Goal: Feedback & Contribution: Submit feedback/report problem

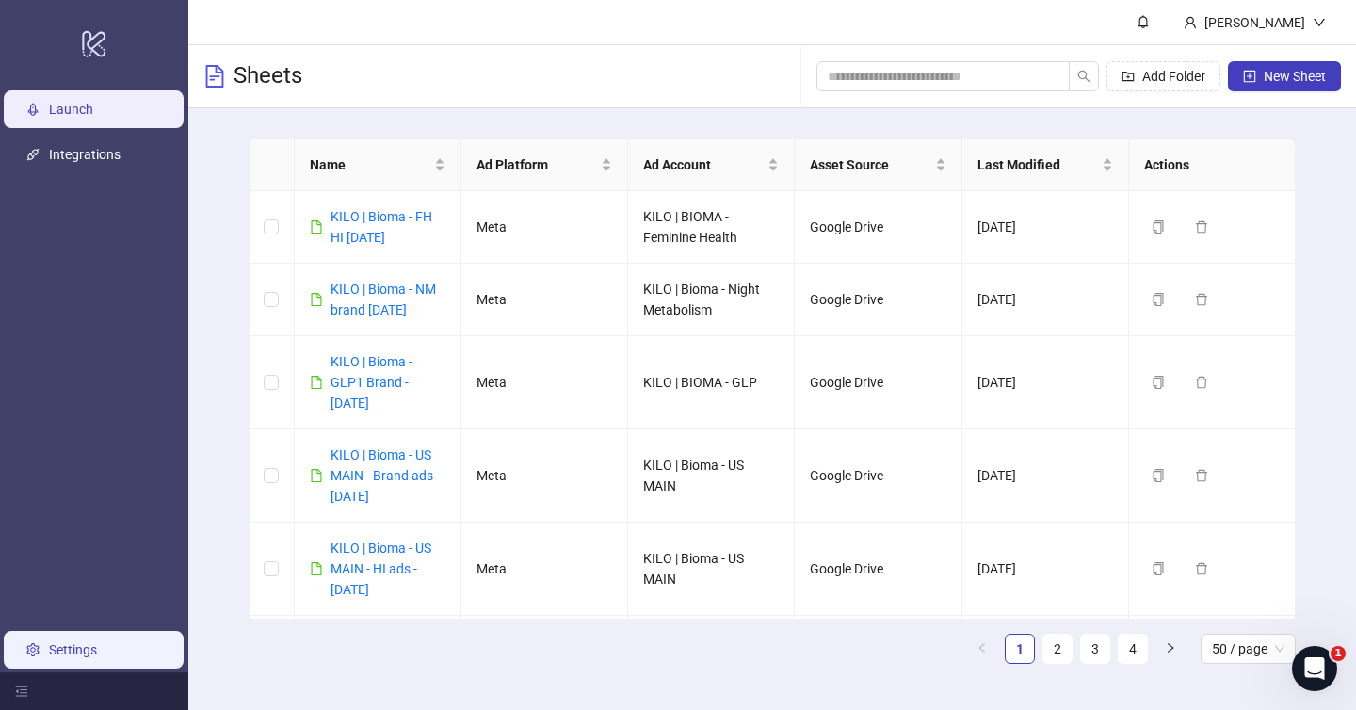
click at [49, 648] on link "Settings" at bounding box center [73, 649] width 48 height 15
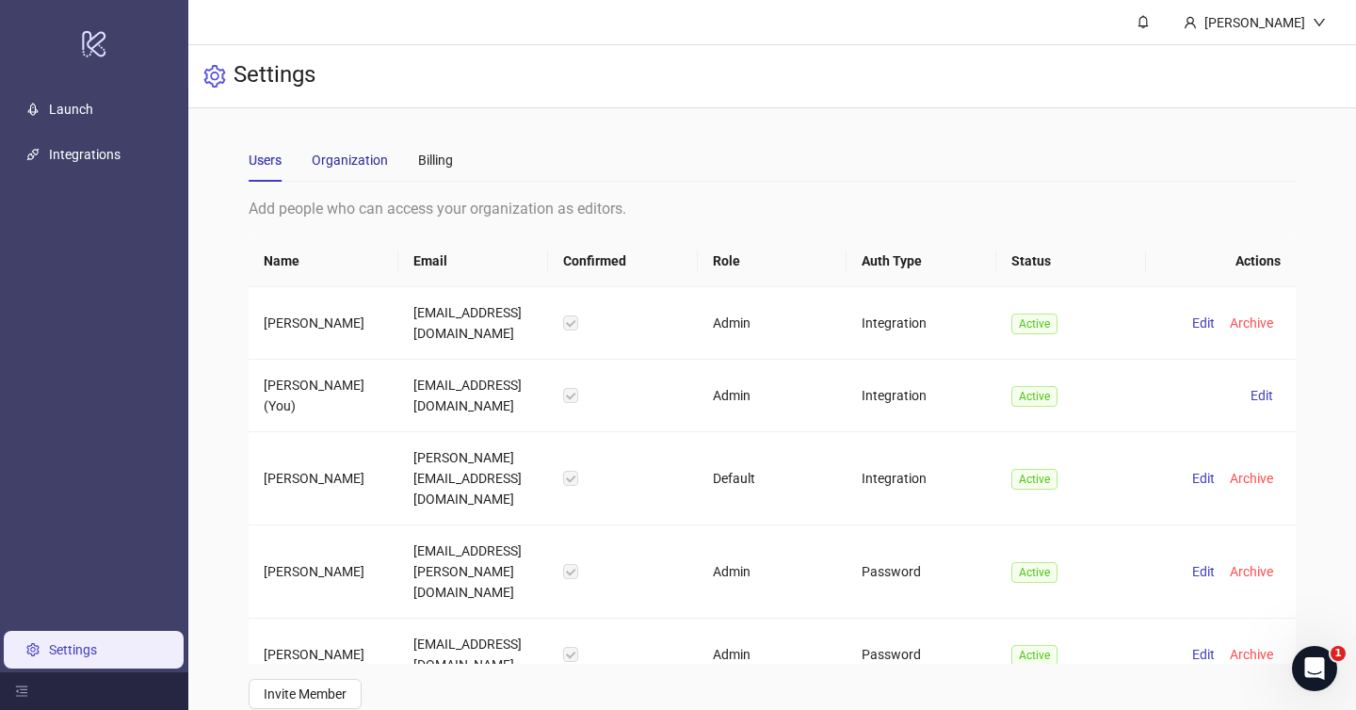
click at [359, 168] on div "Organization" at bounding box center [350, 160] width 76 height 21
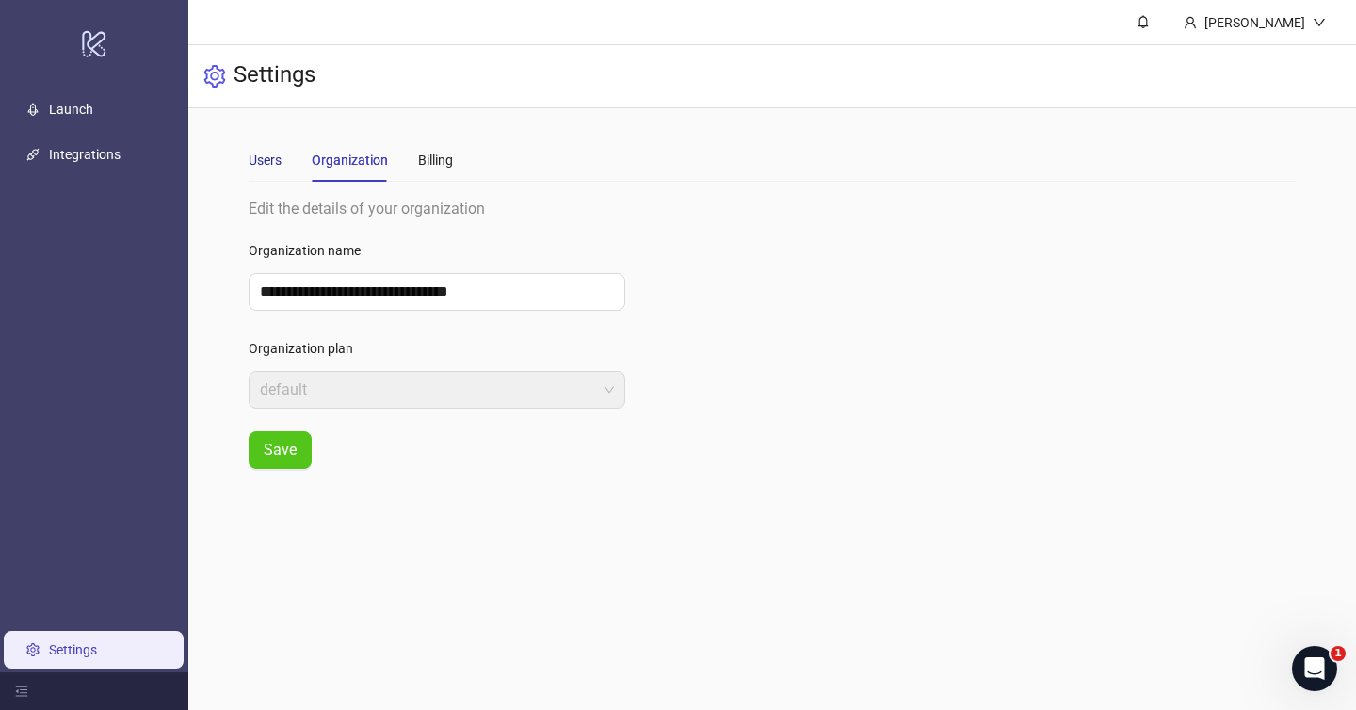
click at [279, 167] on div "Users" at bounding box center [265, 160] width 33 height 21
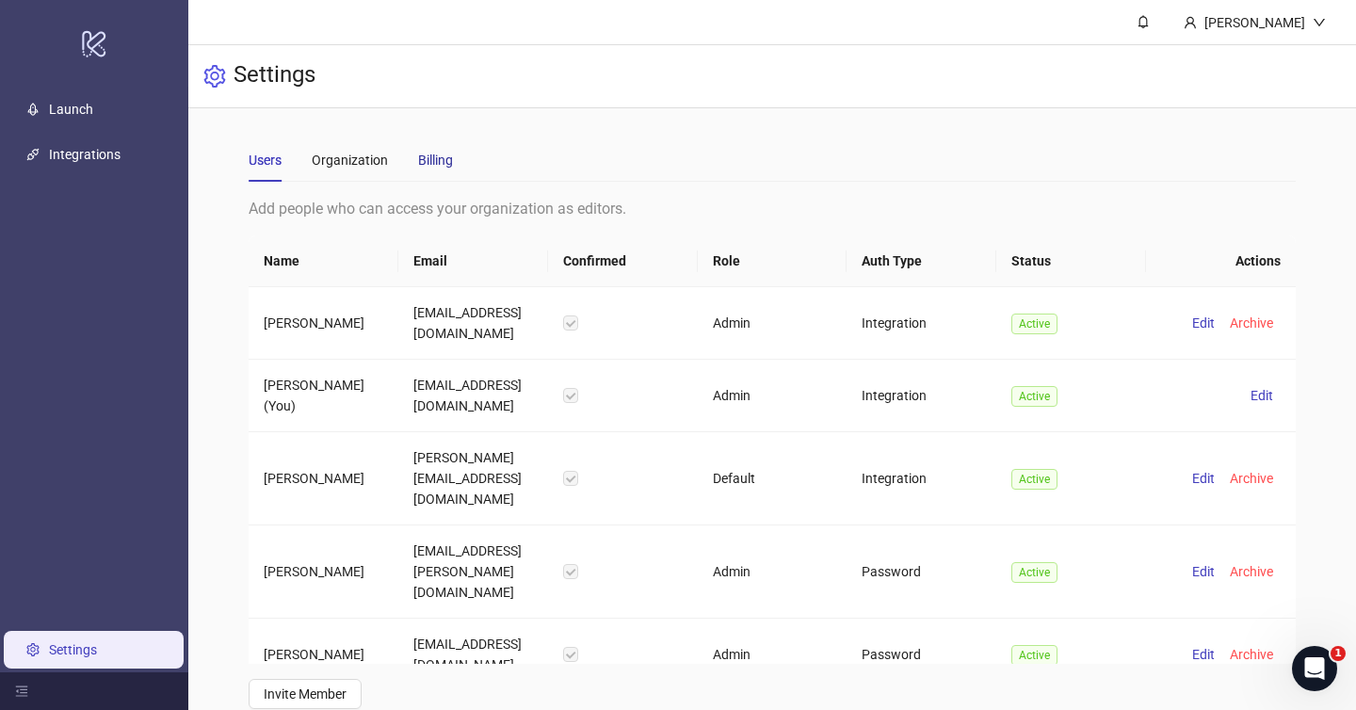
click at [418, 166] on div "Billing" at bounding box center [435, 160] width 35 height 21
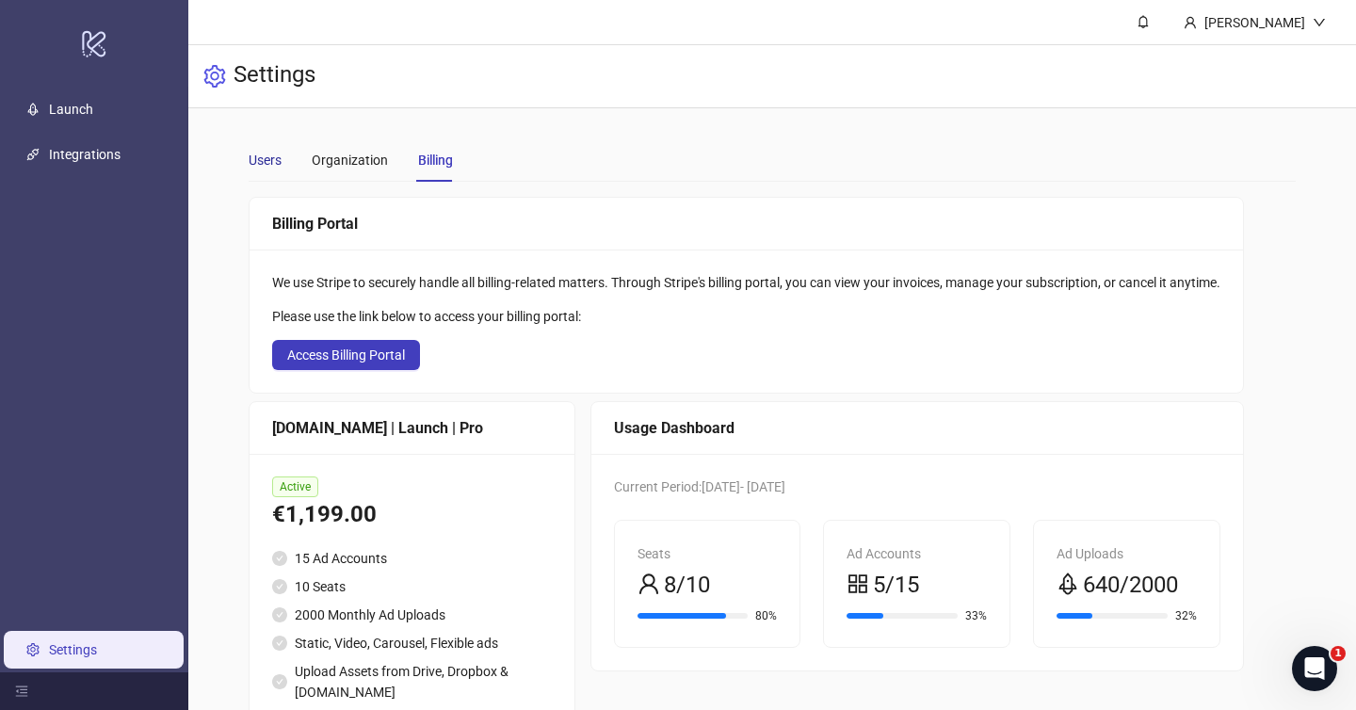
click at [260, 159] on div "Users" at bounding box center [265, 160] width 33 height 21
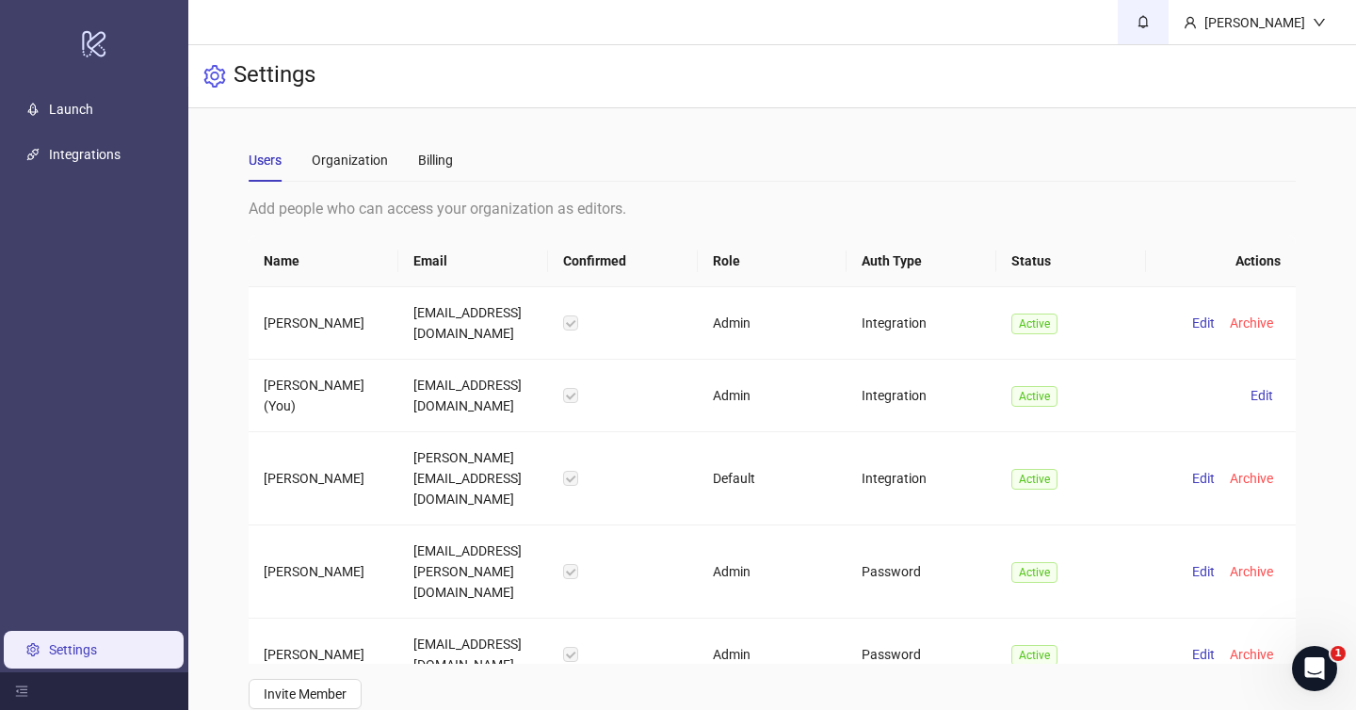
click at [1137, 22] on icon "bell" at bounding box center [1143, 21] width 13 height 13
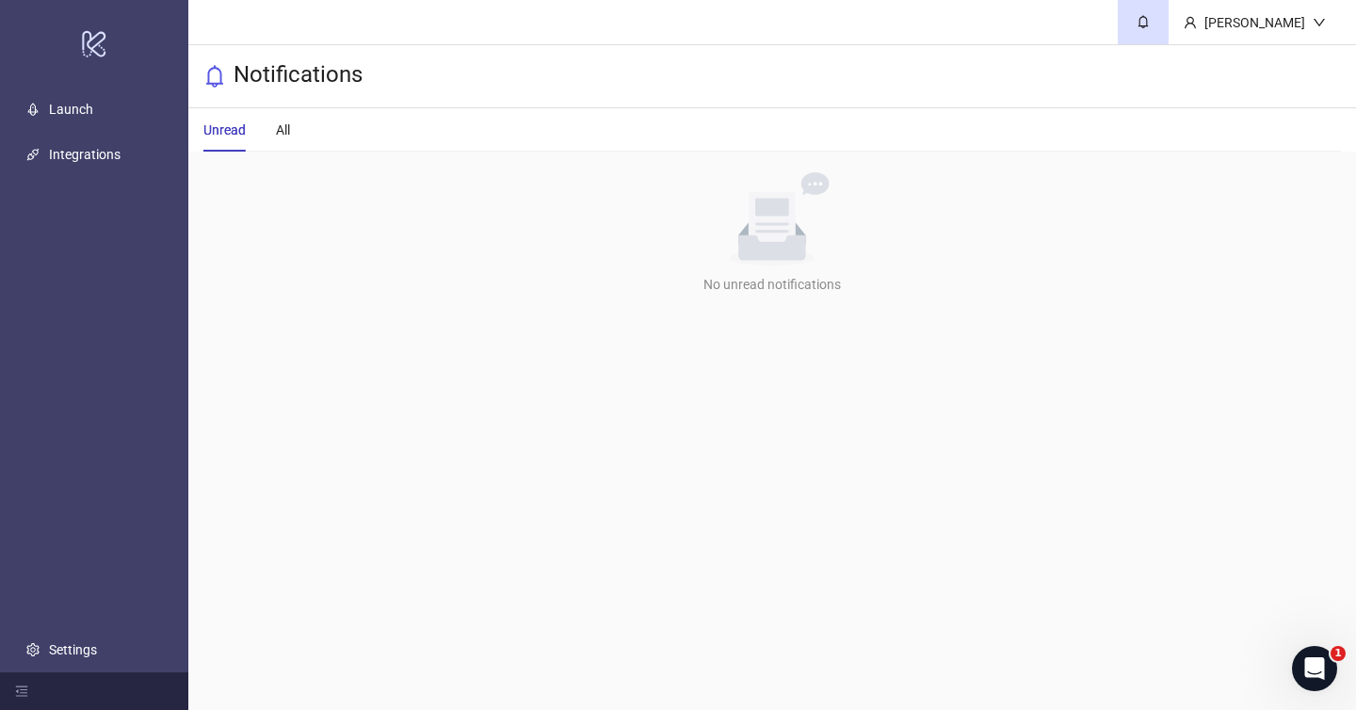
click at [326, 130] on div "Unread All" at bounding box center [772, 129] width 1138 height 43
click at [283, 130] on div "All" at bounding box center [283, 130] width 14 height 21
click at [1270, 27] on div "[PERSON_NAME]" at bounding box center [1255, 22] width 116 height 21
click at [1308, 645] on body "logo/logo-mobile Launch Integrations Settings [PERSON_NAME] Notifications Unrea…" at bounding box center [678, 355] width 1356 height 710
click at [1305, 659] on icon "Open Intercom Messenger" at bounding box center [1312, 666] width 31 height 31
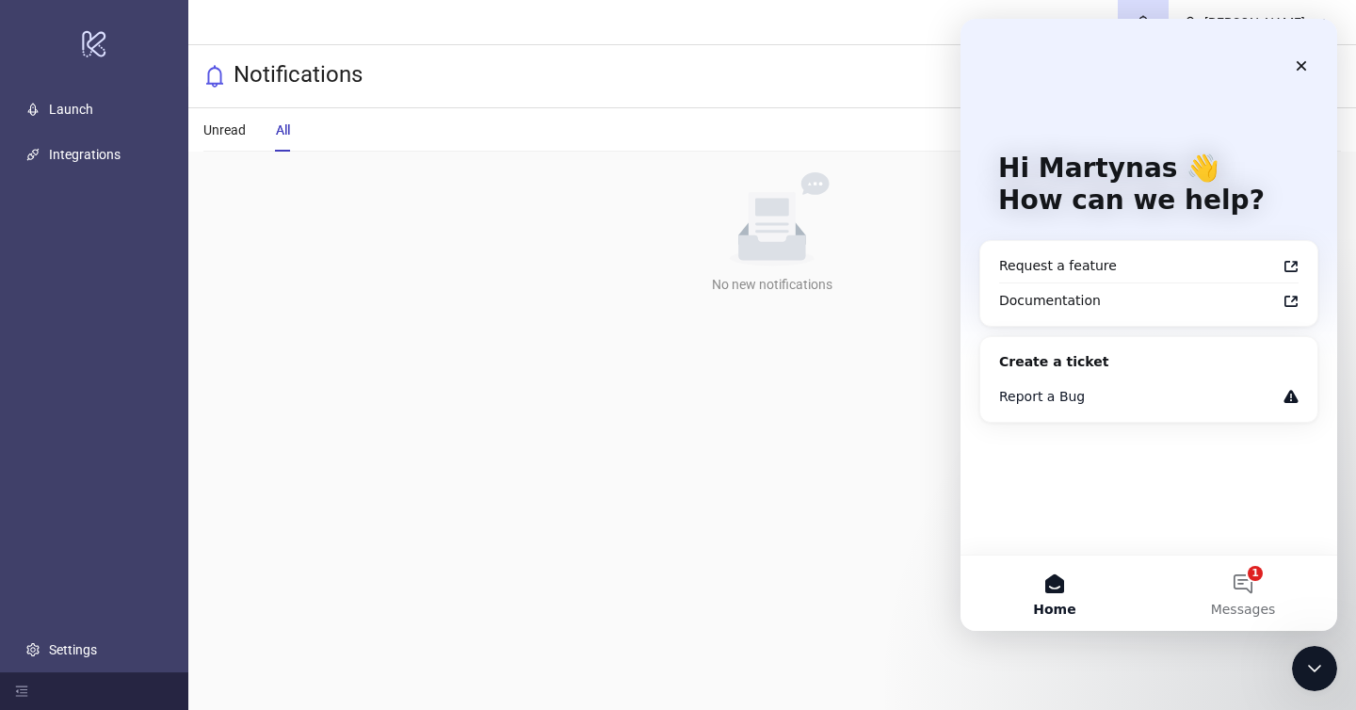
click at [1060, 393] on div "Report a Bug" at bounding box center [1137, 397] width 277 height 20
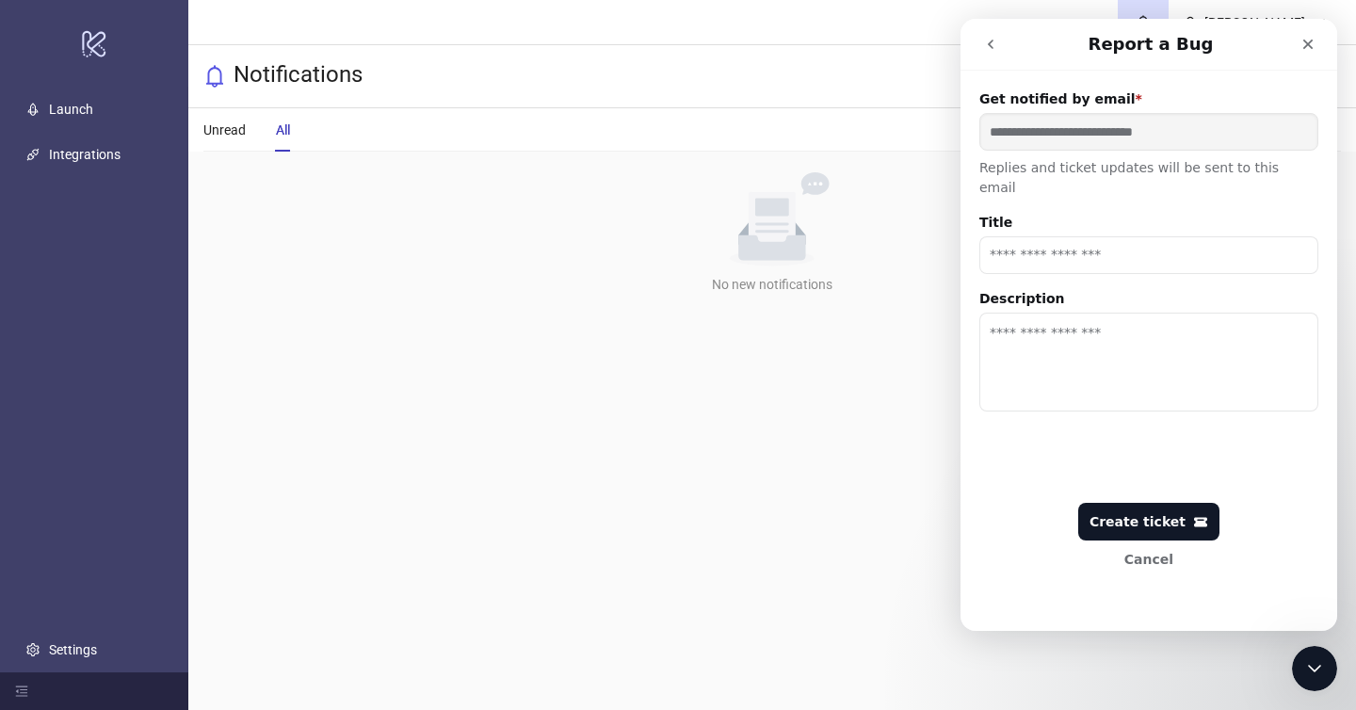
click at [1072, 238] on input "Title" at bounding box center [1149, 255] width 339 height 38
click at [995, 42] on icon "go back" at bounding box center [990, 44] width 15 height 15
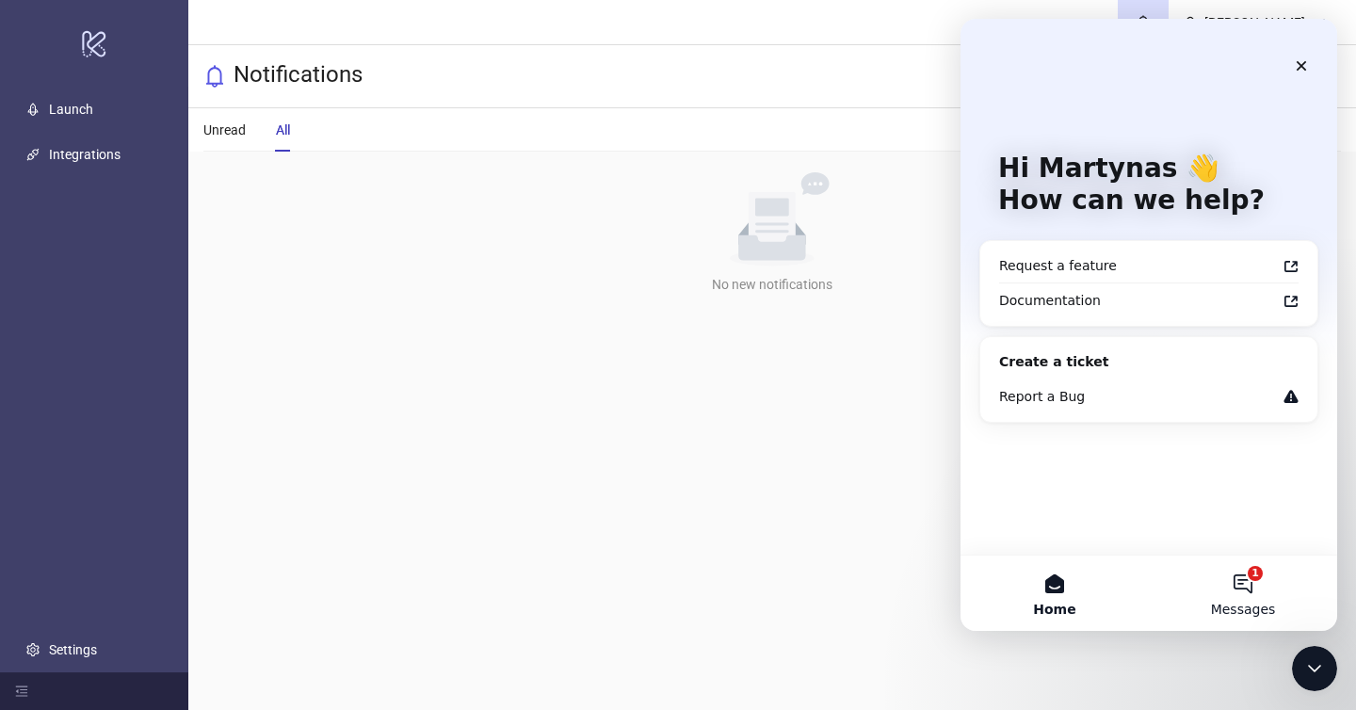
click at [1233, 585] on button "1 Messages" at bounding box center [1243, 593] width 188 height 75
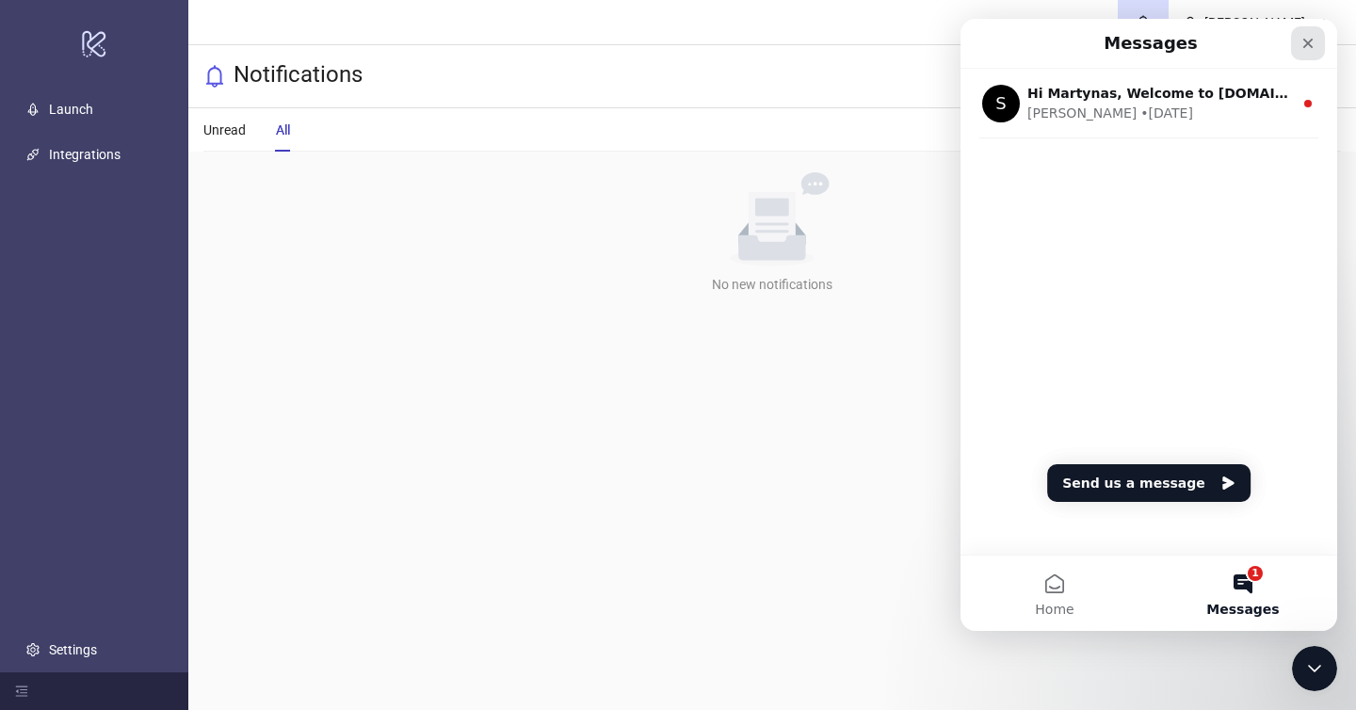
click at [1308, 41] on icon "Close" at bounding box center [1308, 43] width 15 height 15
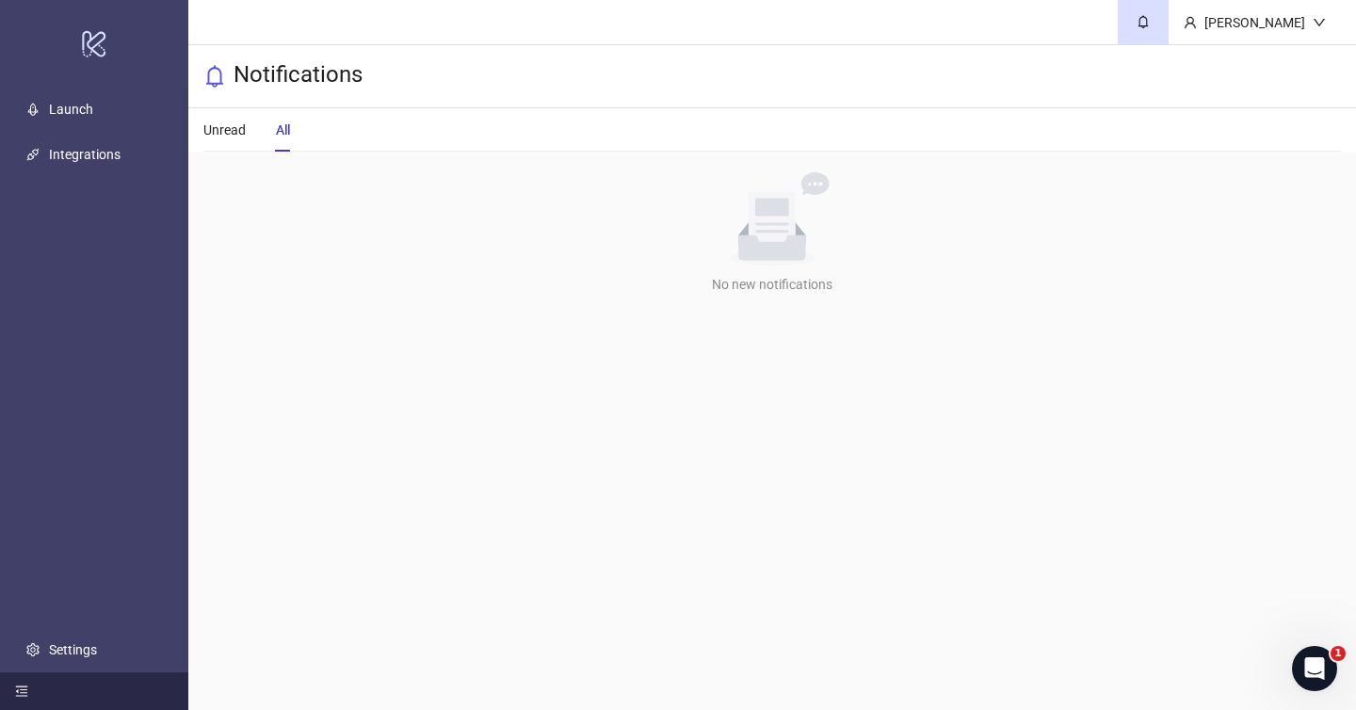
click at [23, 691] on icon "menu-fold" at bounding box center [21, 691] width 13 height 13
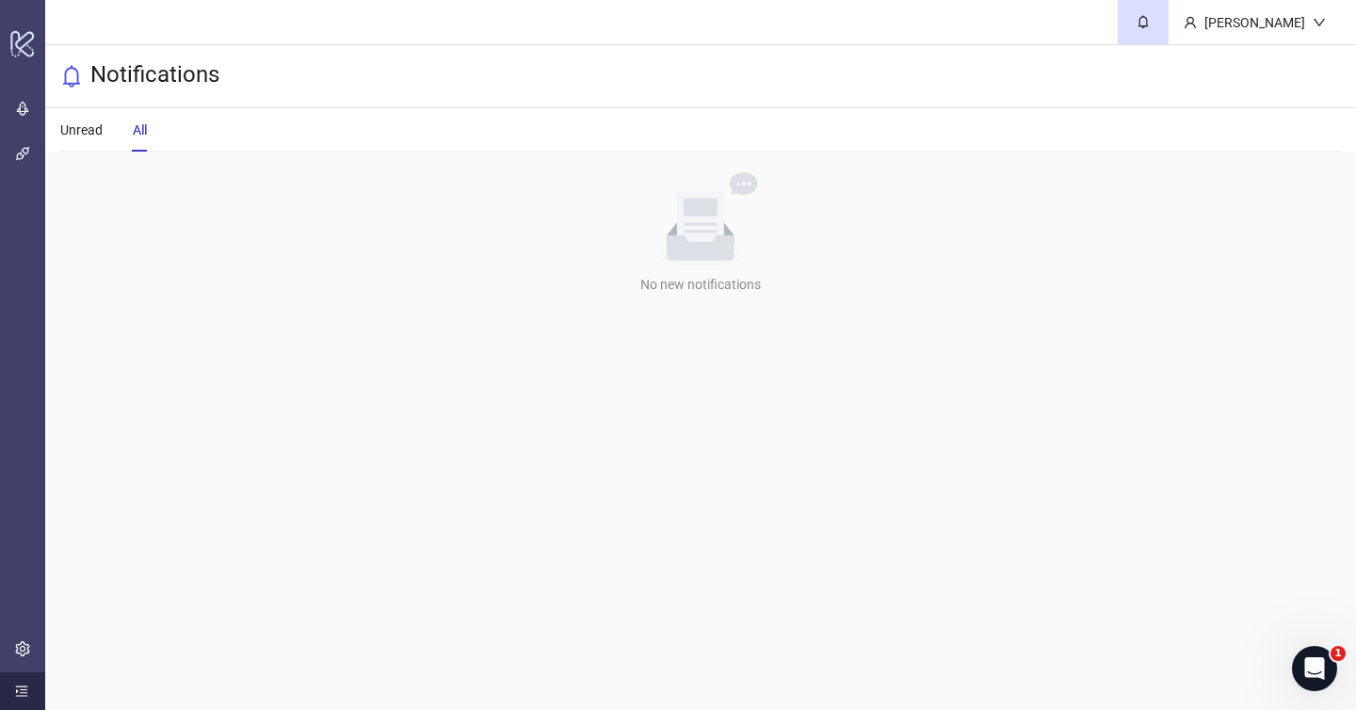
click at [23, 691] on icon "menu-unfold" at bounding box center [21, 691] width 13 height 13
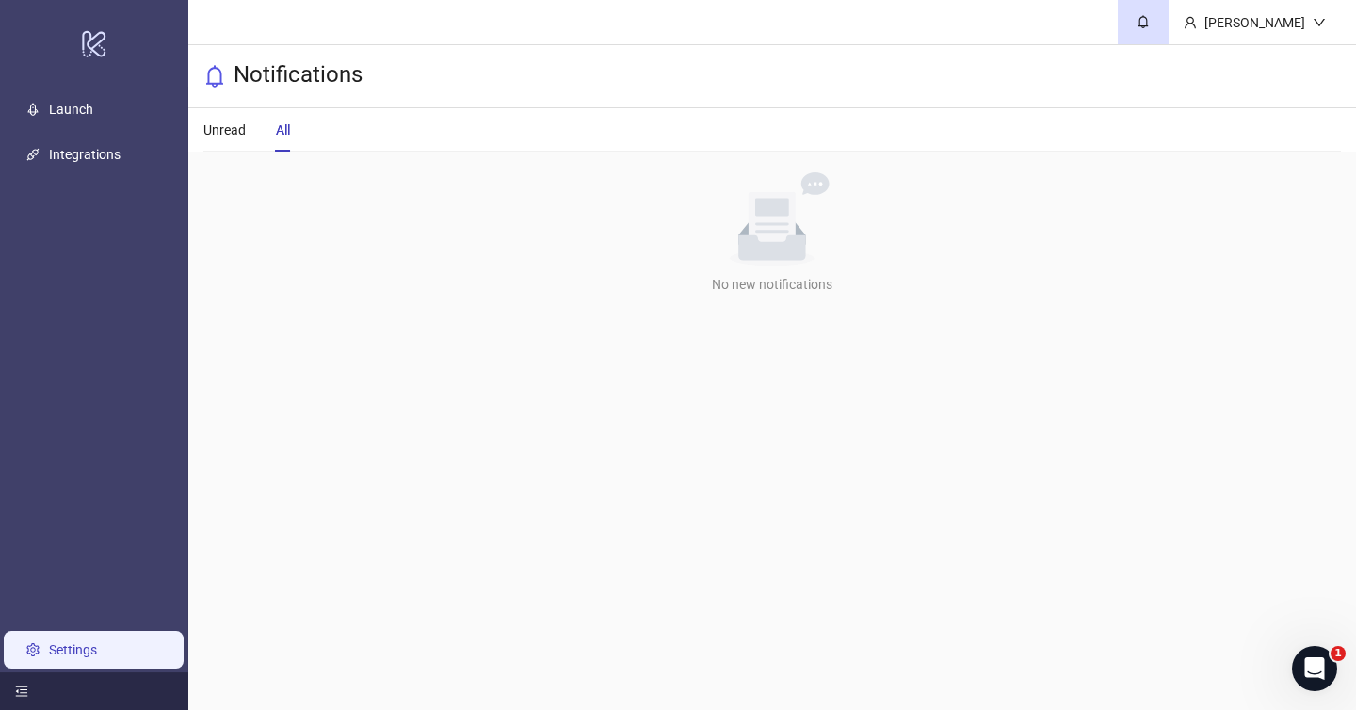
click at [49, 656] on link "Settings" at bounding box center [73, 649] width 48 height 15
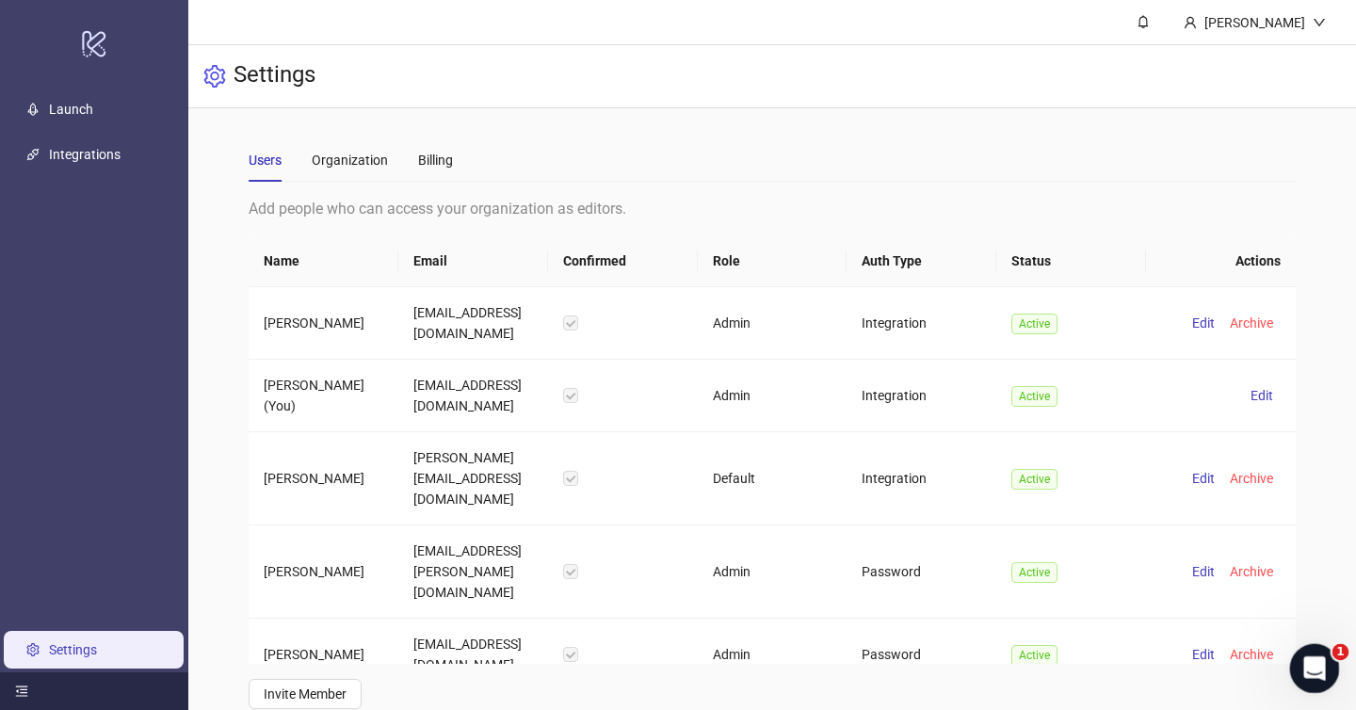
click at [1312, 664] on icon "Open Intercom Messenger" at bounding box center [1312, 666] width 31 height 31
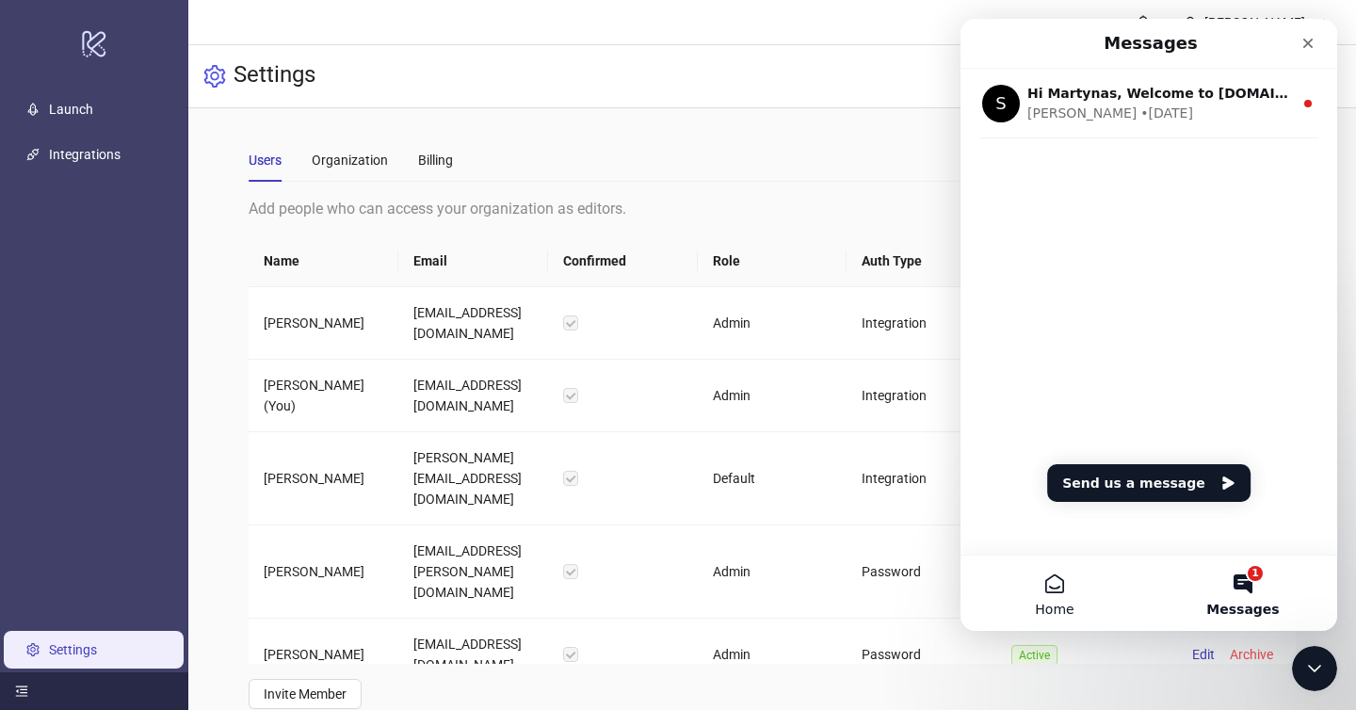
click at [1038, 606] on span "Home" at bounding box center [1054, 609] width 39 height 13
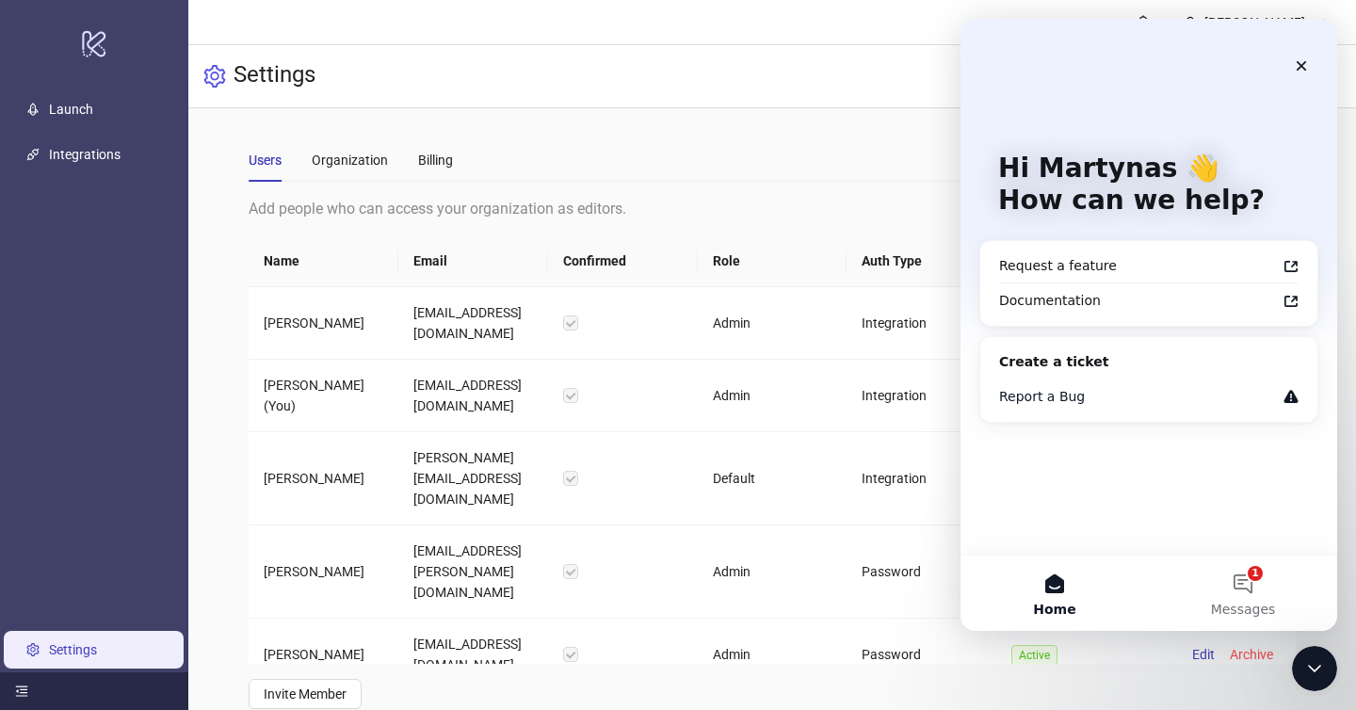
click at [1080, 387] on div "Report a Bug" at bounding box center [1137, 397] width 277 height 20
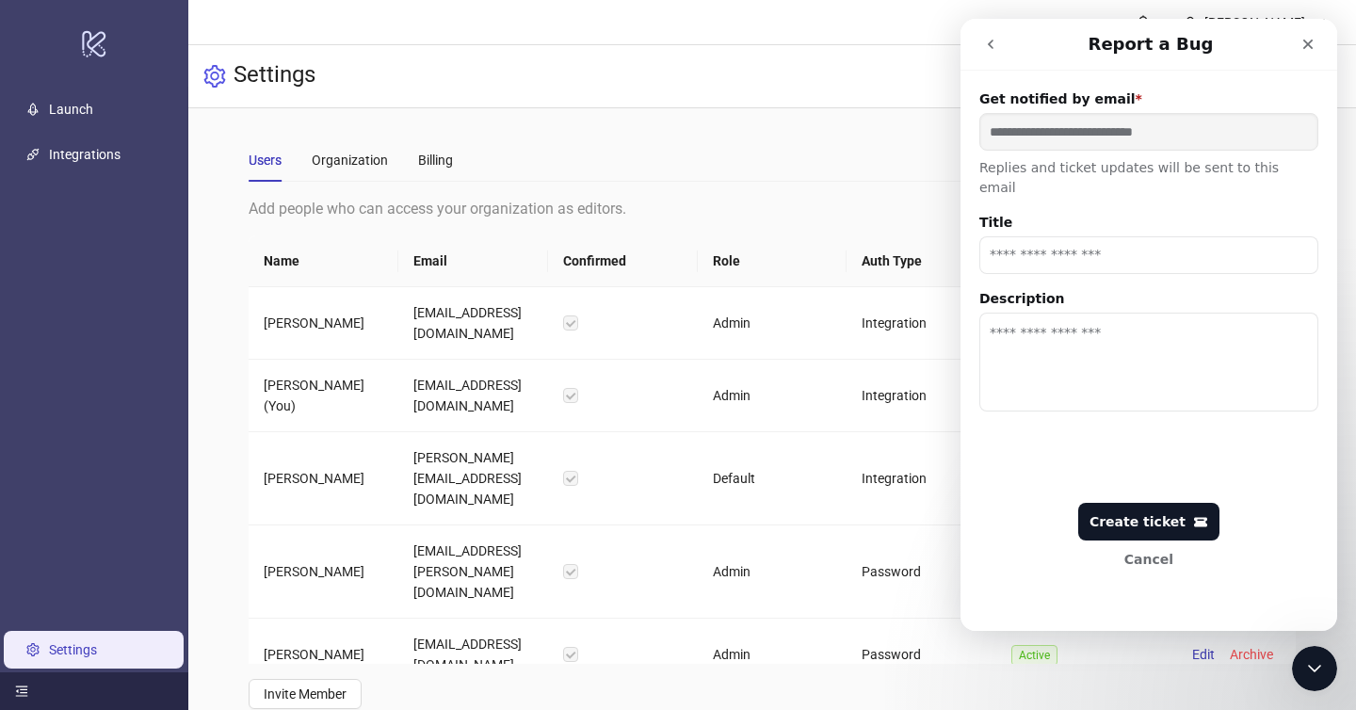
click at [1150, 236] on input "Title" at bounding box center [1149, 255] width 339 height 38
drag, startPoint x: 1299, startPoint y: 44, endPoint x: 2261, endPoint y: 63, distance: 962.0
click at [1299, 44] on div "Close" at bounding box center [1308, 44] width 34 height 34
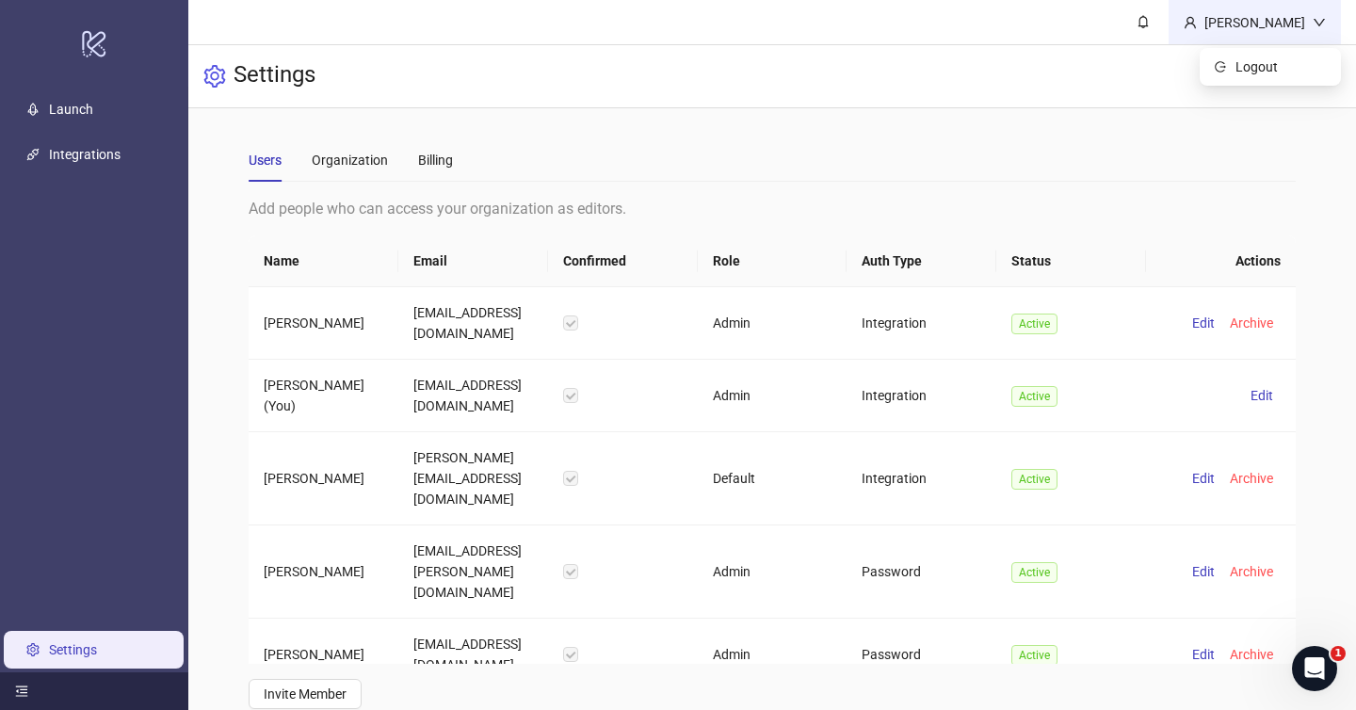
click at [1310, 30] on div "[PERSON_NAME]" at bounding box center [1255, 22] width 116 height 21
click at [1133, 32] on span at bounding box center [1143, 21] width 21 height 21
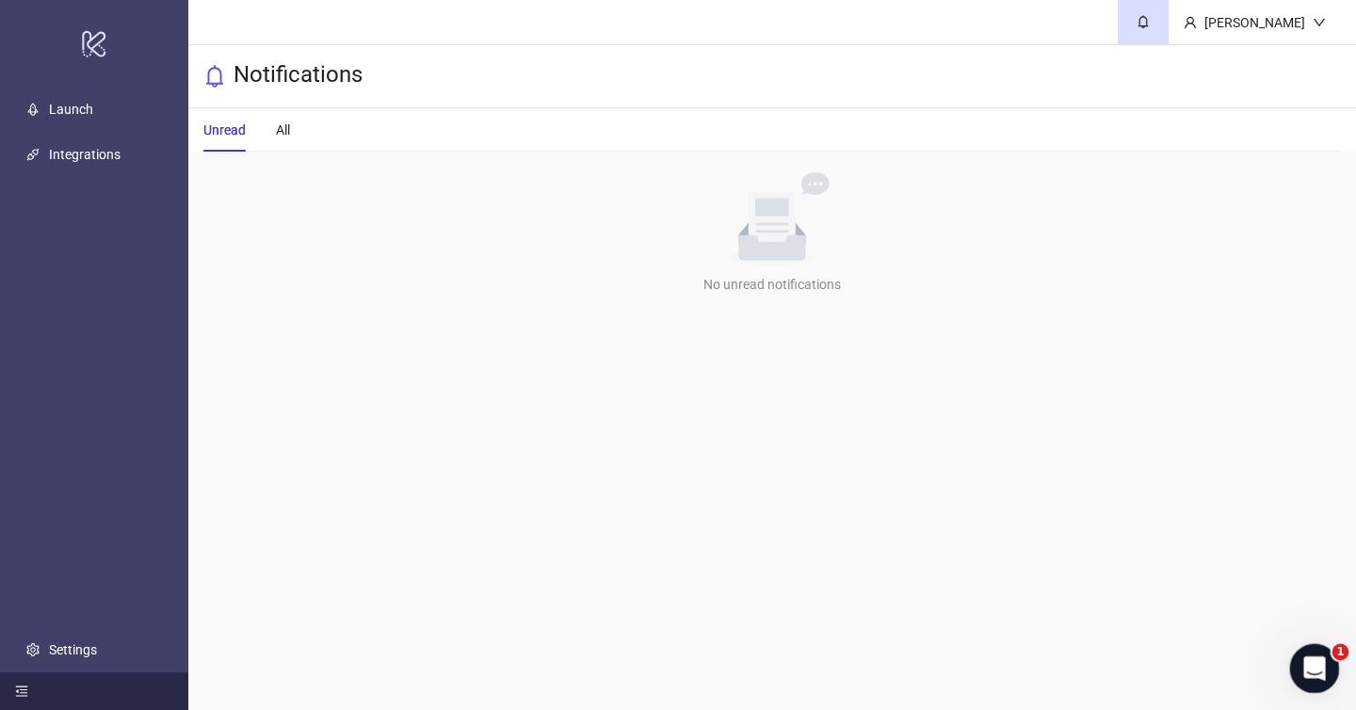
click at [1303, 670] on icon "Open Intercom Messenger" at bounding box center [1312, 666] width 31 height 31
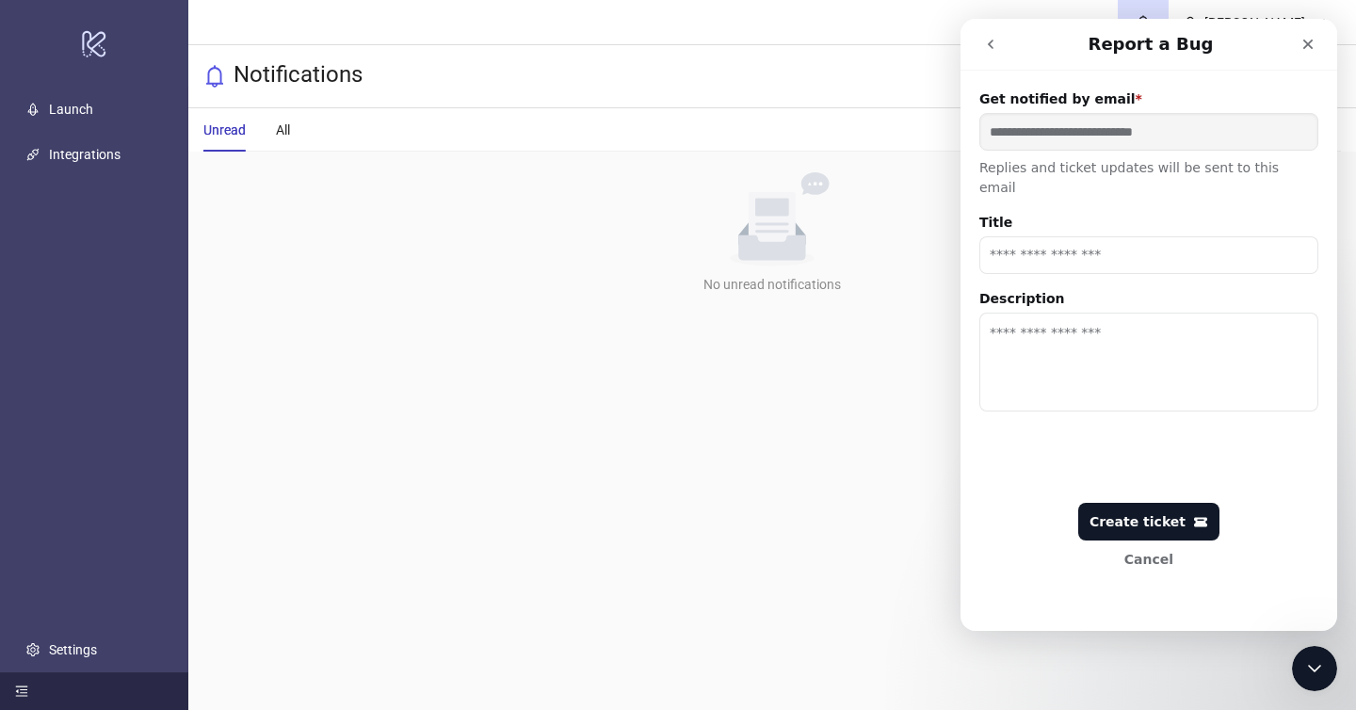
click at [1112, 238] on input "Title" at bounding box center [1149, 255] width 339 height 38
type input "**********"
click at [1089, 327] on textarea "Description" at bounding box center [1149, 362] width 339 height 99
type textarea "*"
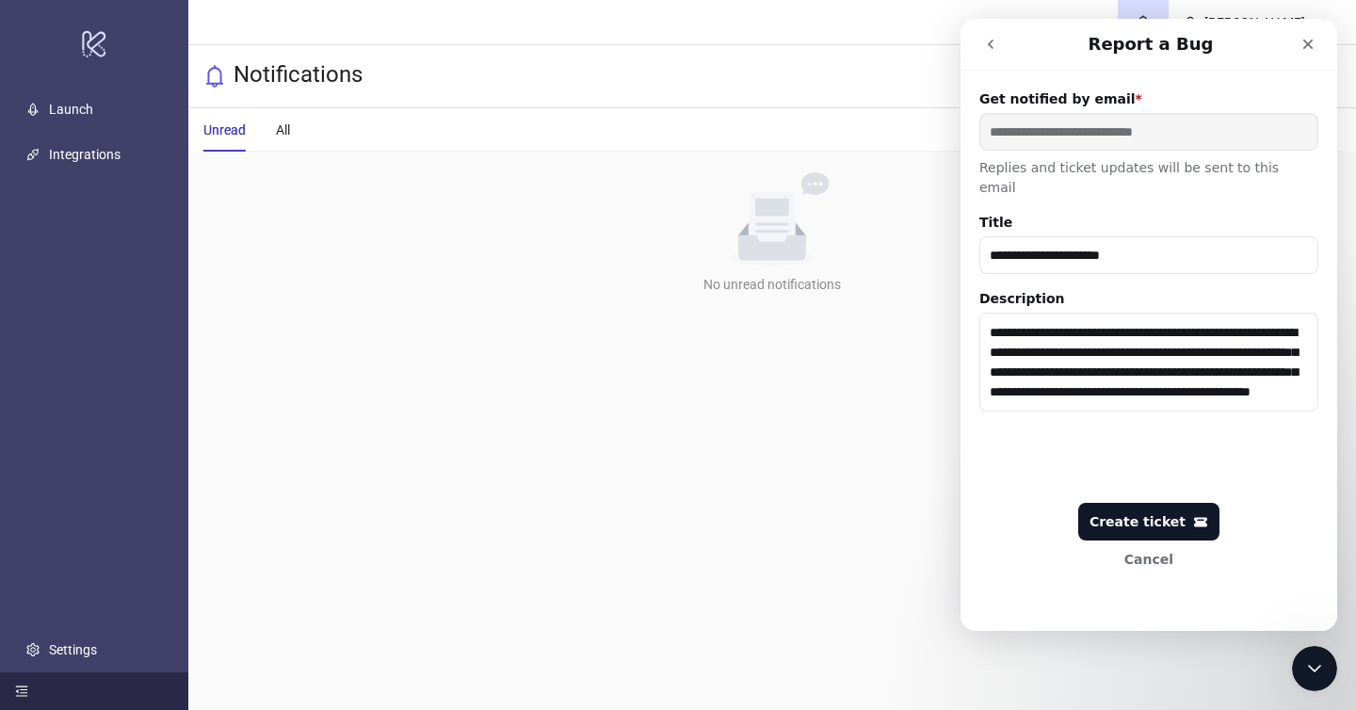
scroll to position [28, 0]
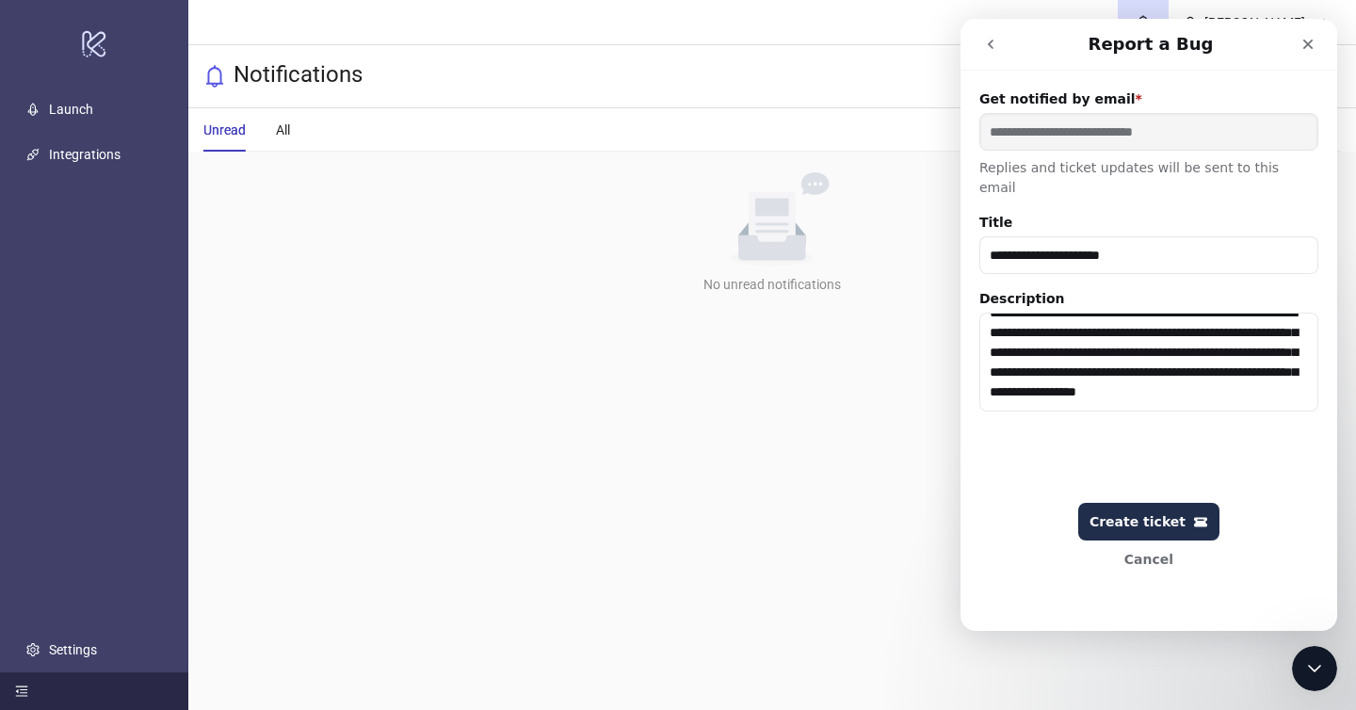
type textarea "**********"
click at [1151, 528] on div "Create ticket" at bounding box center [1149, 522] width 119 height 16
click at [1164, 485] on form "**********" at bounding box center [1149, 343] width 339 height 508
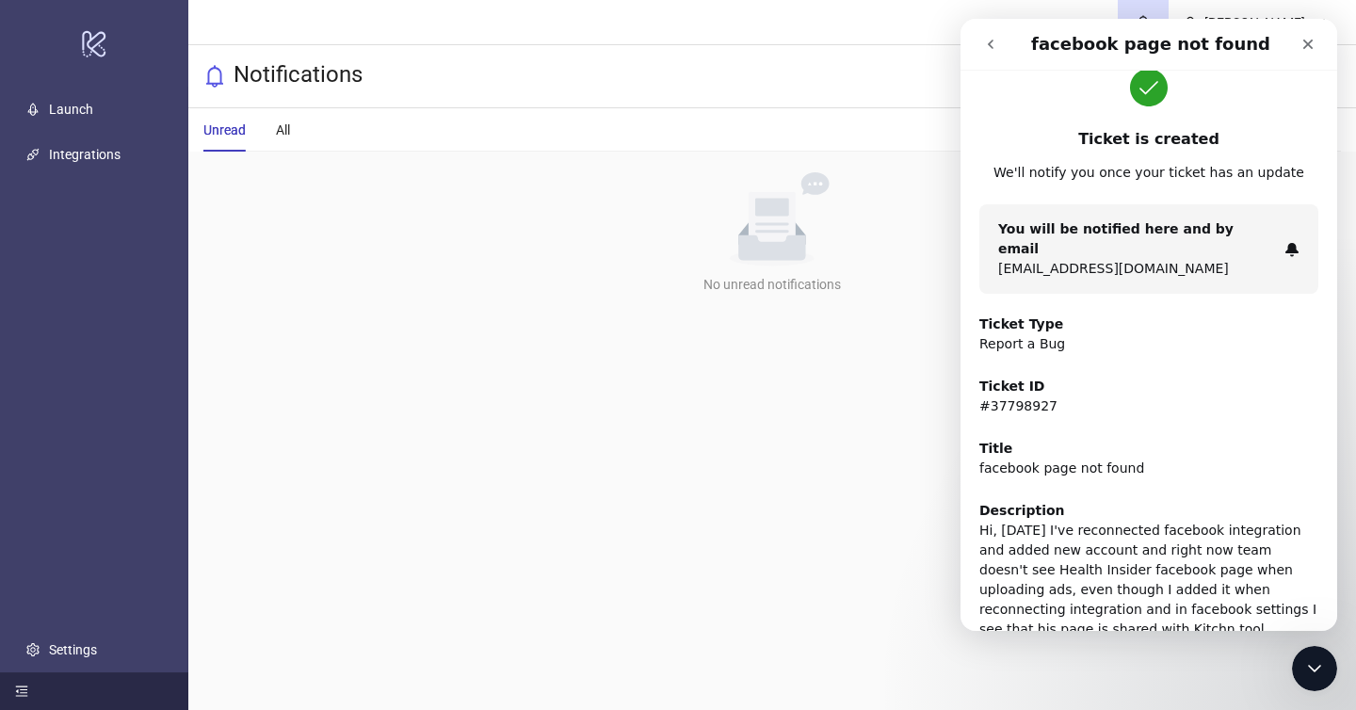
scroll to position [34, 0]
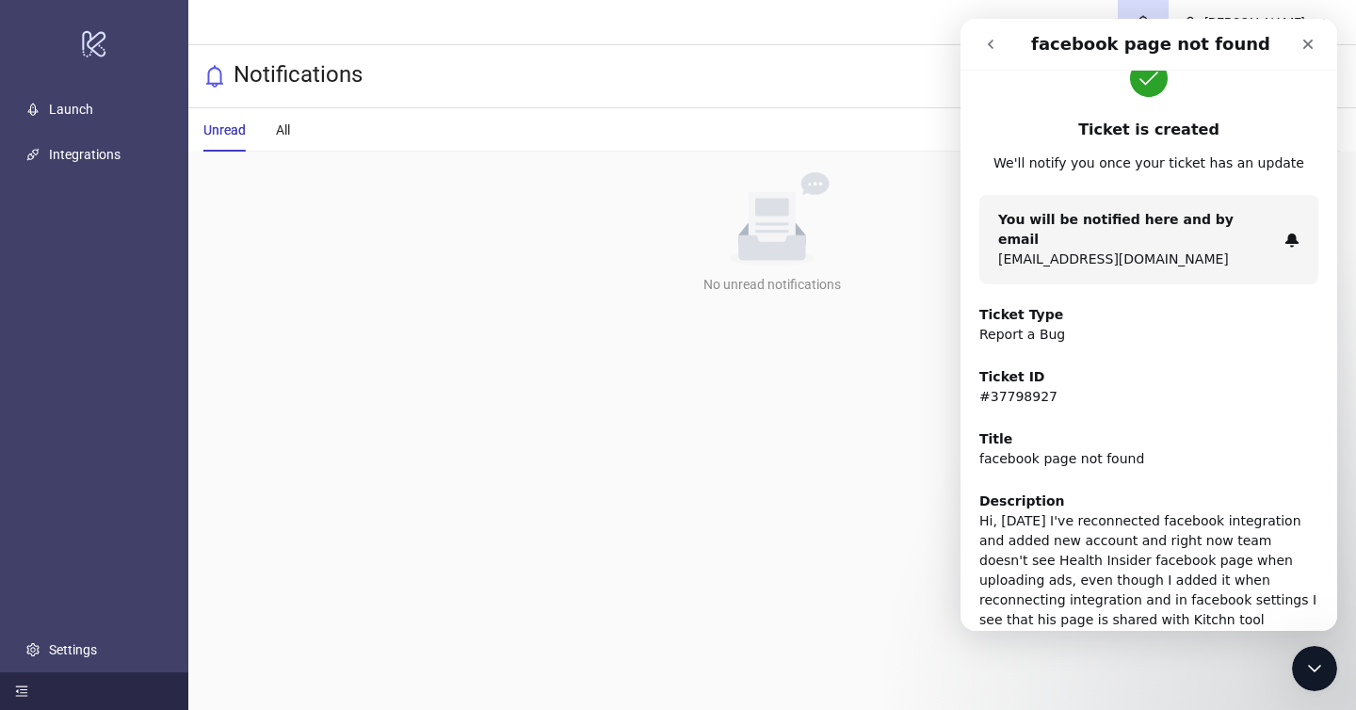
click at [999, 47] on button "go back" at bounding box center [991, 44] width 36 height 36
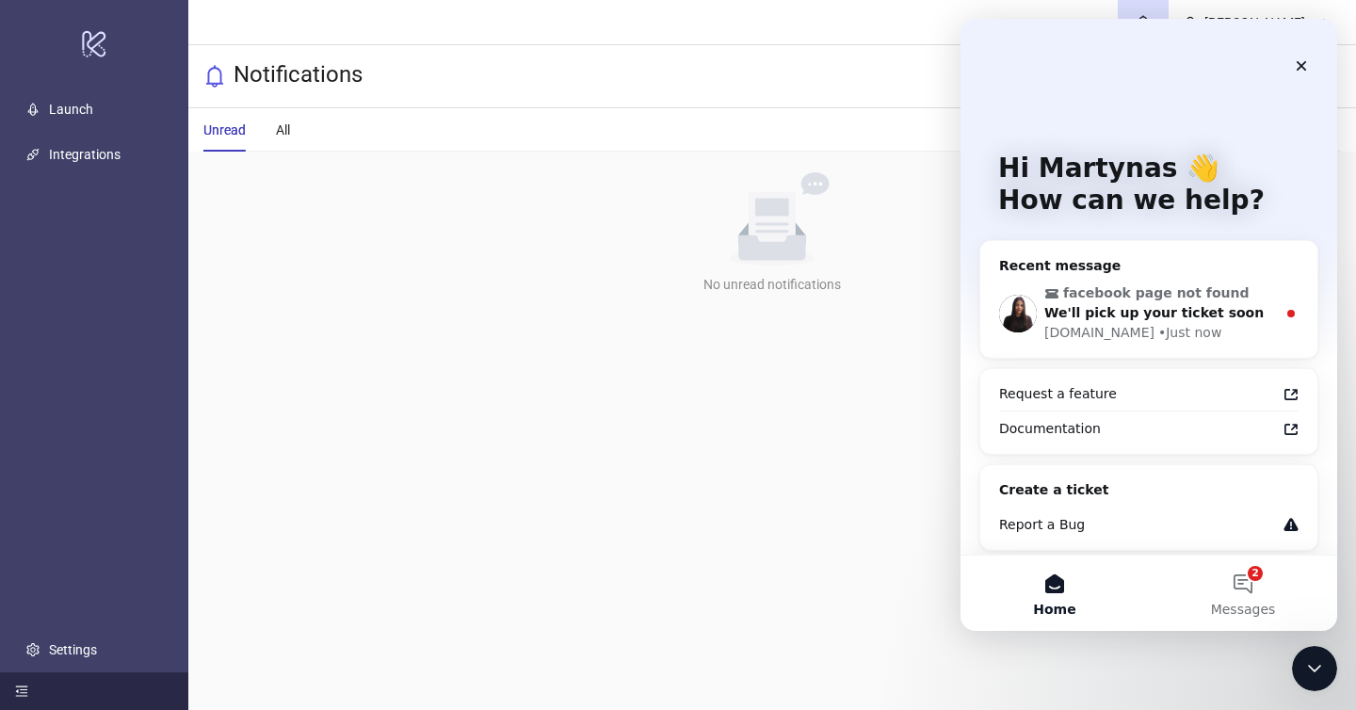
scroll to position [6, 0]
